Goal: Browse casually: Explore the website without a specific task or goal

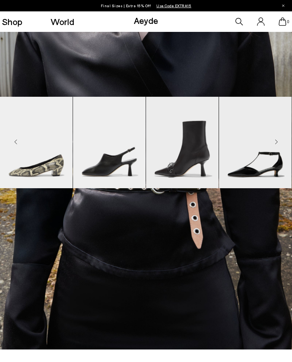
scroll to position [616, 0]
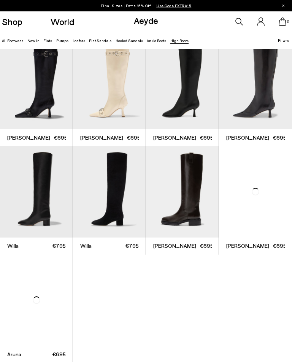
scroll to position [11, 0]
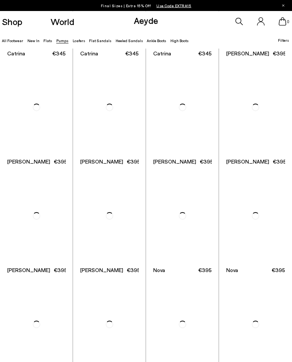
scroll to position [1290, 0]
